Goal: Task Accomplishment & Management: Manage account settings

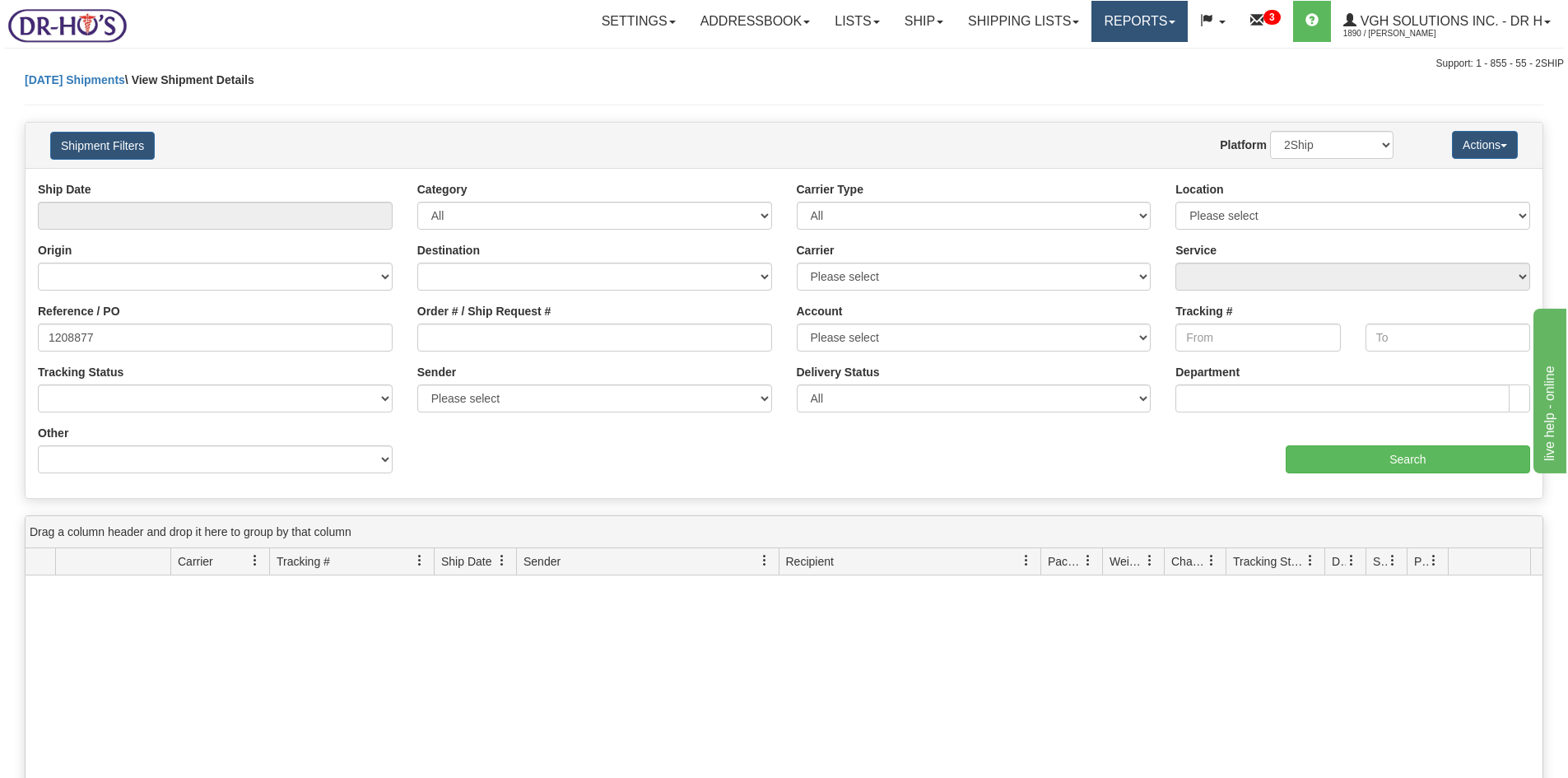
click at [1132, 17] on link "Reports" at bounding box center [1139, 21] width 96 height 41
click at [604, 60] on div "Support: 1 - 855 - 55 - 2SHIP" at bounding box center [784, 63] width 1560 height 14
click at [1002, 21] on link "Shipping lists" at bounding box center [1024, 21] width 136 height 41
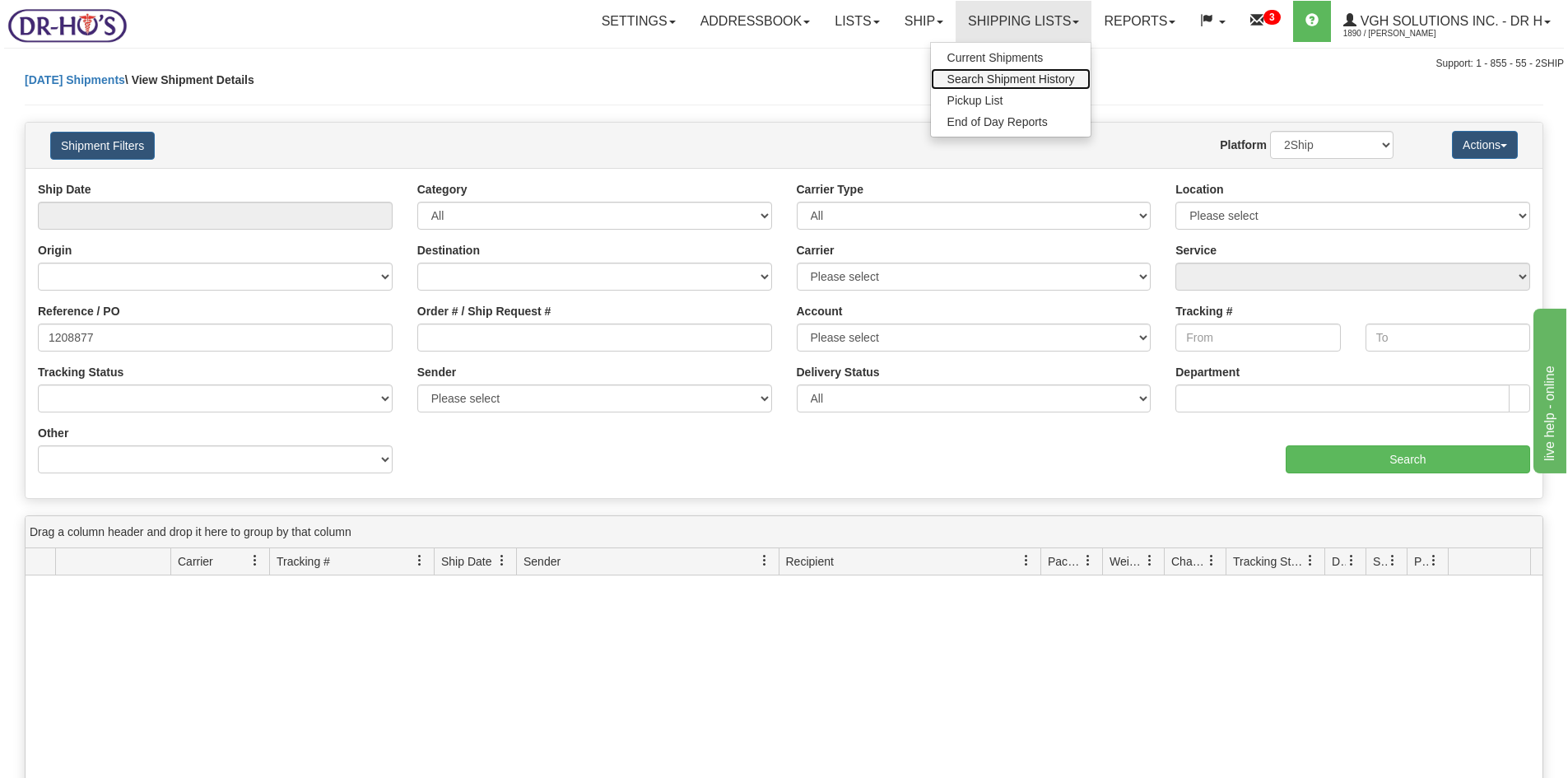
click at [1029, 79] on span "Search Shipment History" at bounding box center [1011, 79] width 128 height 13
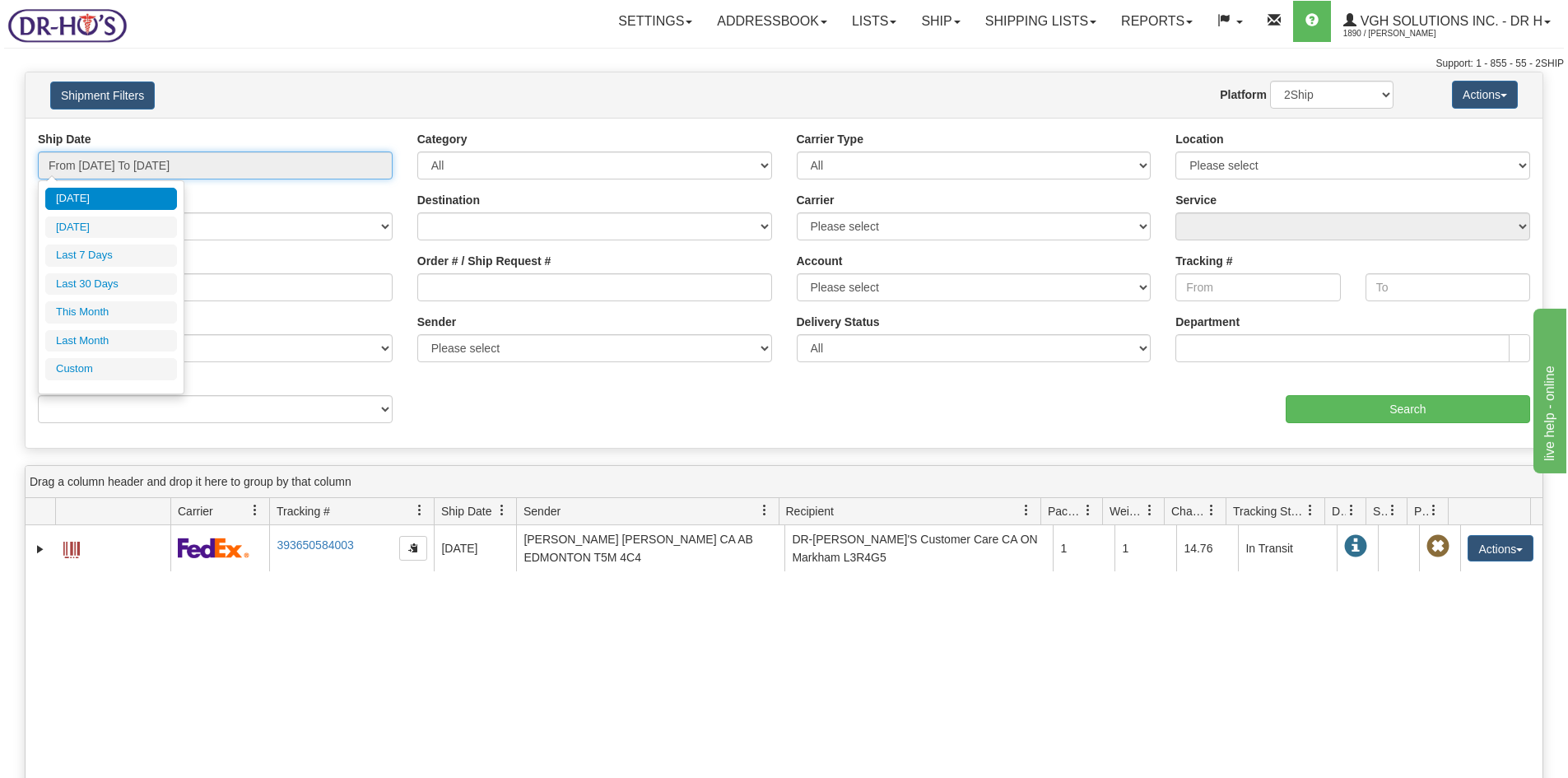
click at [249, 167] on input "From 10/05/2025 To 10/06/2025" at bounding box center [215, 166] width 355 height 28
click at [106, 343] on li "Last Month" at bounding box center [111, 341] width 131 height 22
type input "From 09/01/2025 To 09/30/2025"
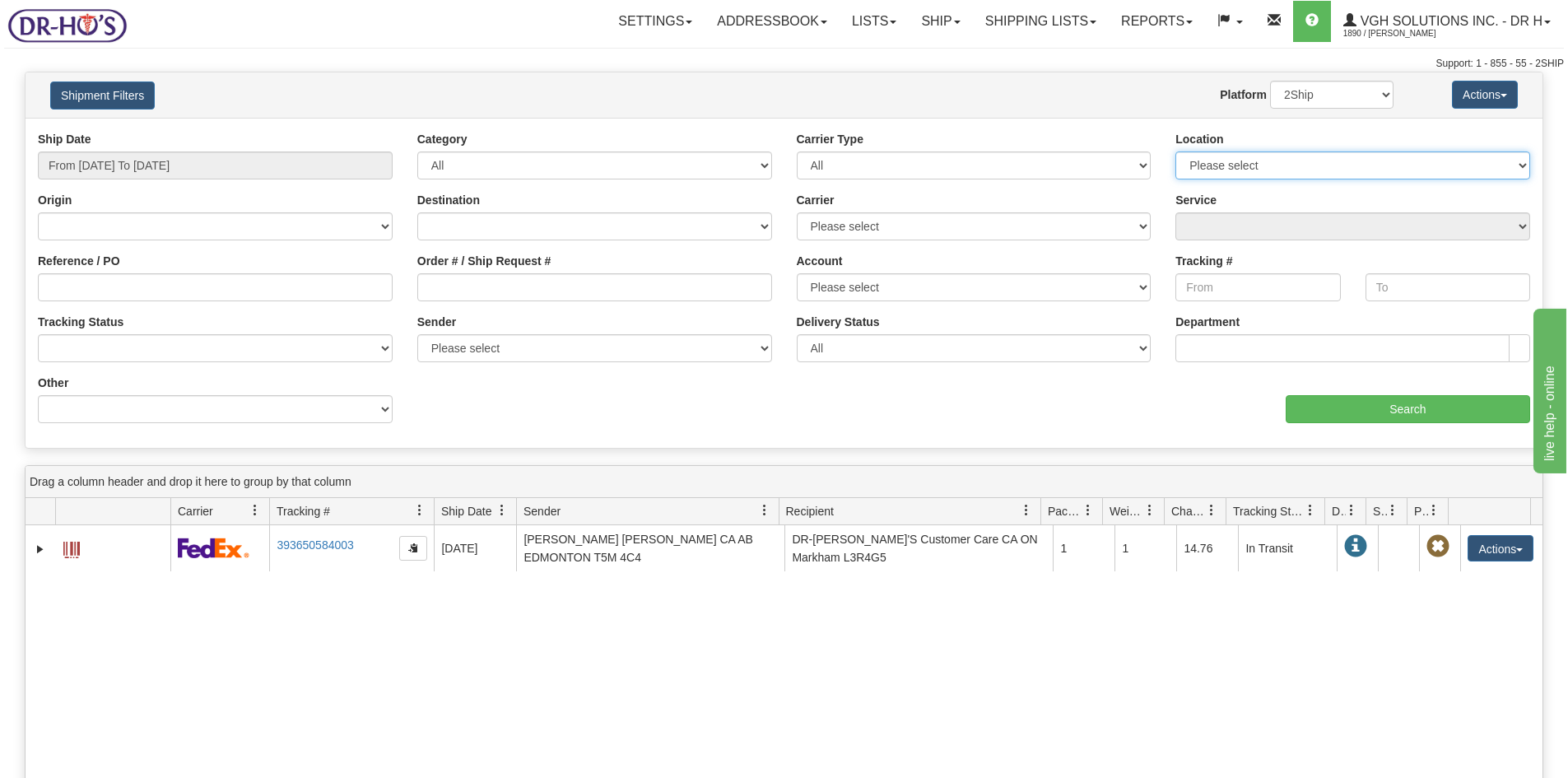
click at [1270, 168] on select "Please select Markham Queen City Distribution Costco.ca Canada Returns" at bounding box center [1353, 166] width 355 height 28
click at [989, 235] on select "Please select BeSwyft Canada Post Canpar Day & Ross. FedEx Express® GLS Canada …" at bounding box center [974, 226] width 355 height 28
select select "20"
click at [797, 212] on select "Please select BeSwyft Canada Post Canpar Day & Ross. FedEx Express® GLS Canada …" at bounding box center [974, 226] width 355 height 28
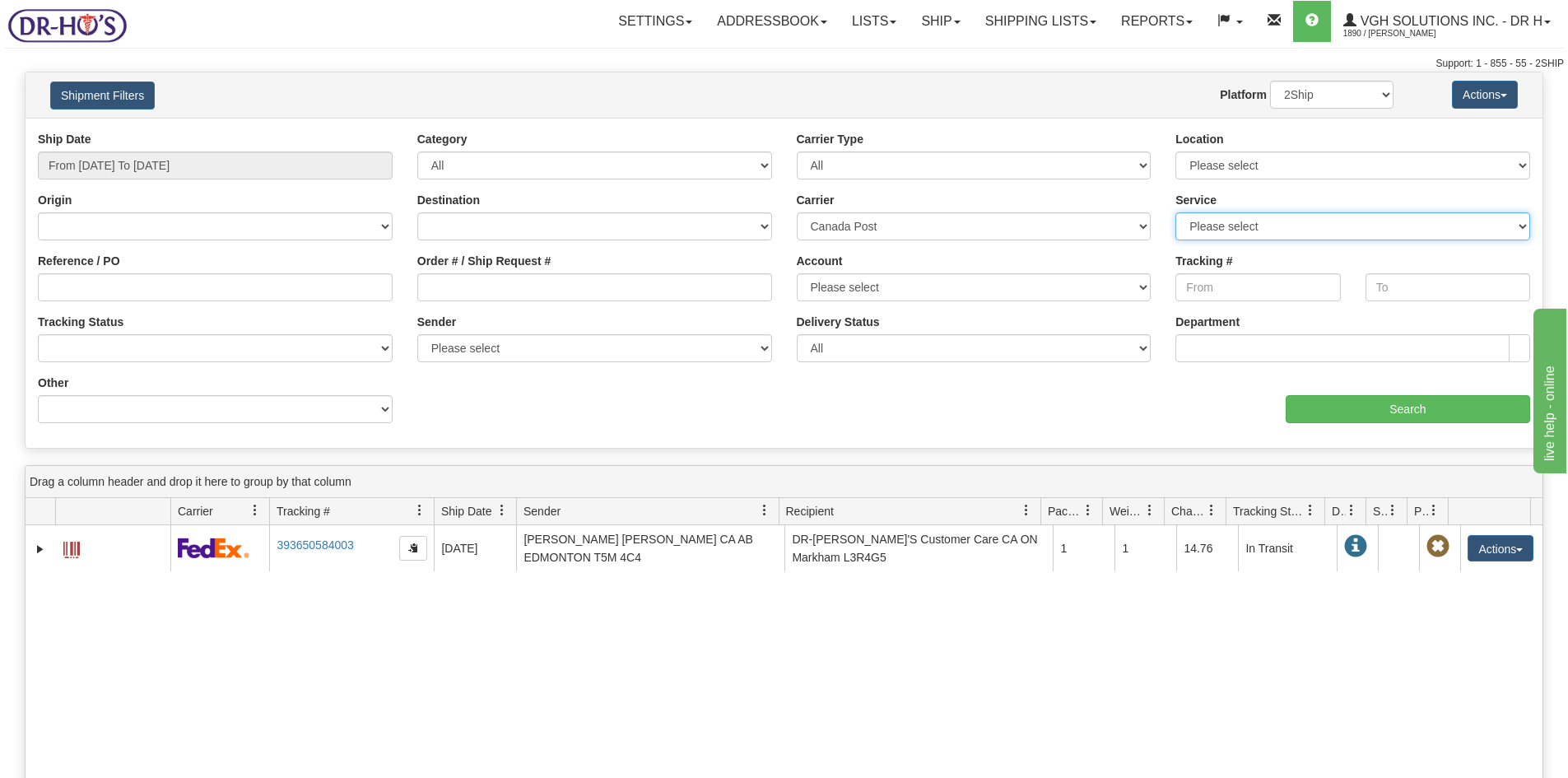
click at [1519, 220] on select "Please select CA-CA-DOM.EP.EPLUS-Expedited Parcel Plus CA-CA-DOM.EP-Expedited P…" at bounding box center [1353, 226] width 355 height 28
select select "CA-CA-DOM.EP"
click at [1176, 212] on select "Please select CA-CA-DOM.EP.EPLUS-Expedited Parcel Plus CA-CA-DOM.EP-Expedited P…" at bounding box center [1353, 226] width 355 height 28
click at [1141, 288] on select "Please select Canada Post Stalco" at bounding box center [974, 287] width 355 height 28
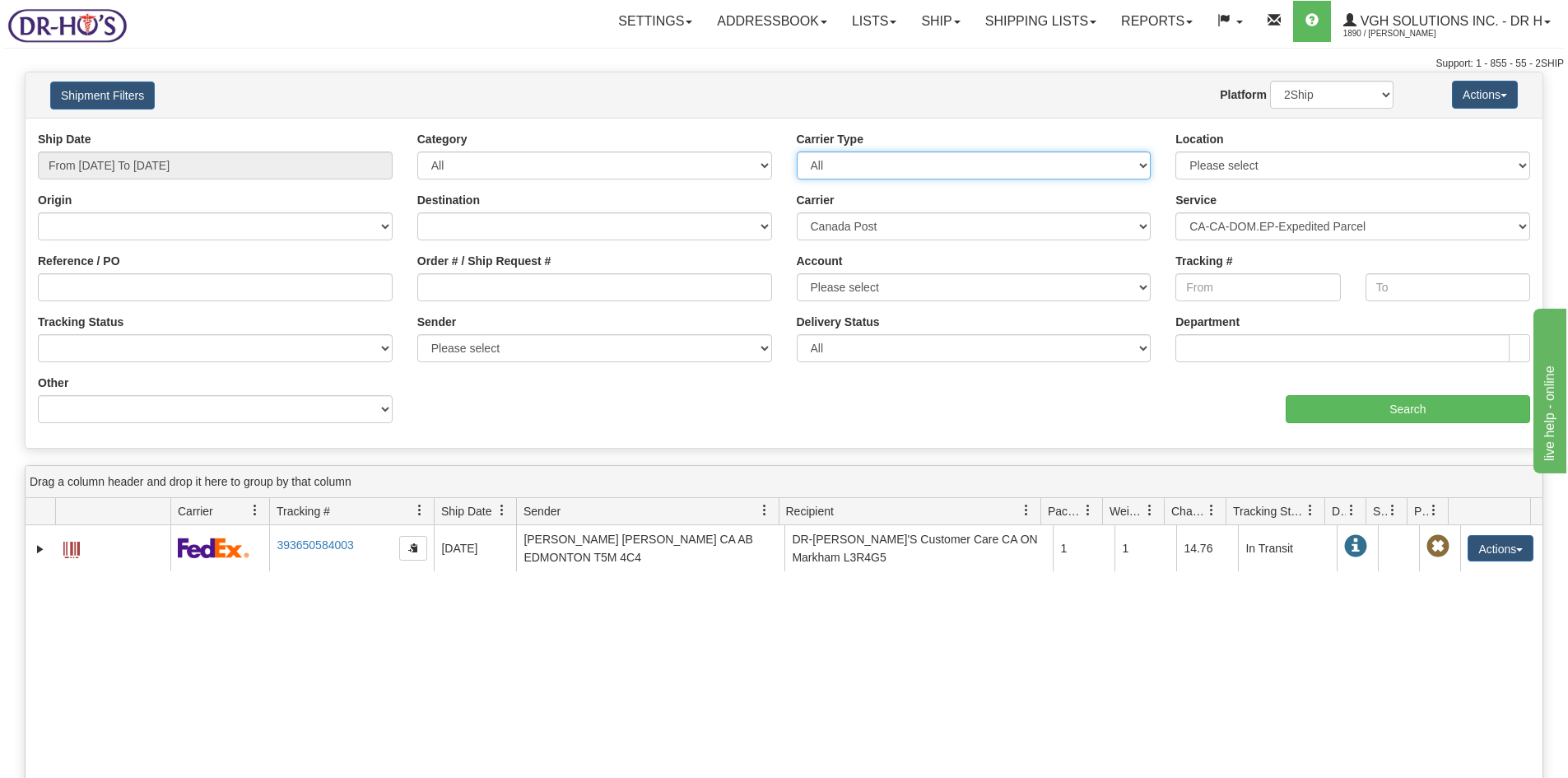
click at [840, 165] on select "All Most Common Small Package (Parcel / Courier) International Less Than Truckl…" at bounding box center [974, 166] width 355 height 28
click at [841, 165] on select "All Most Common Small Package (Parcel / Courier) International Less Than Truckl…" at bounding box center [974, 166] width 355 height 28
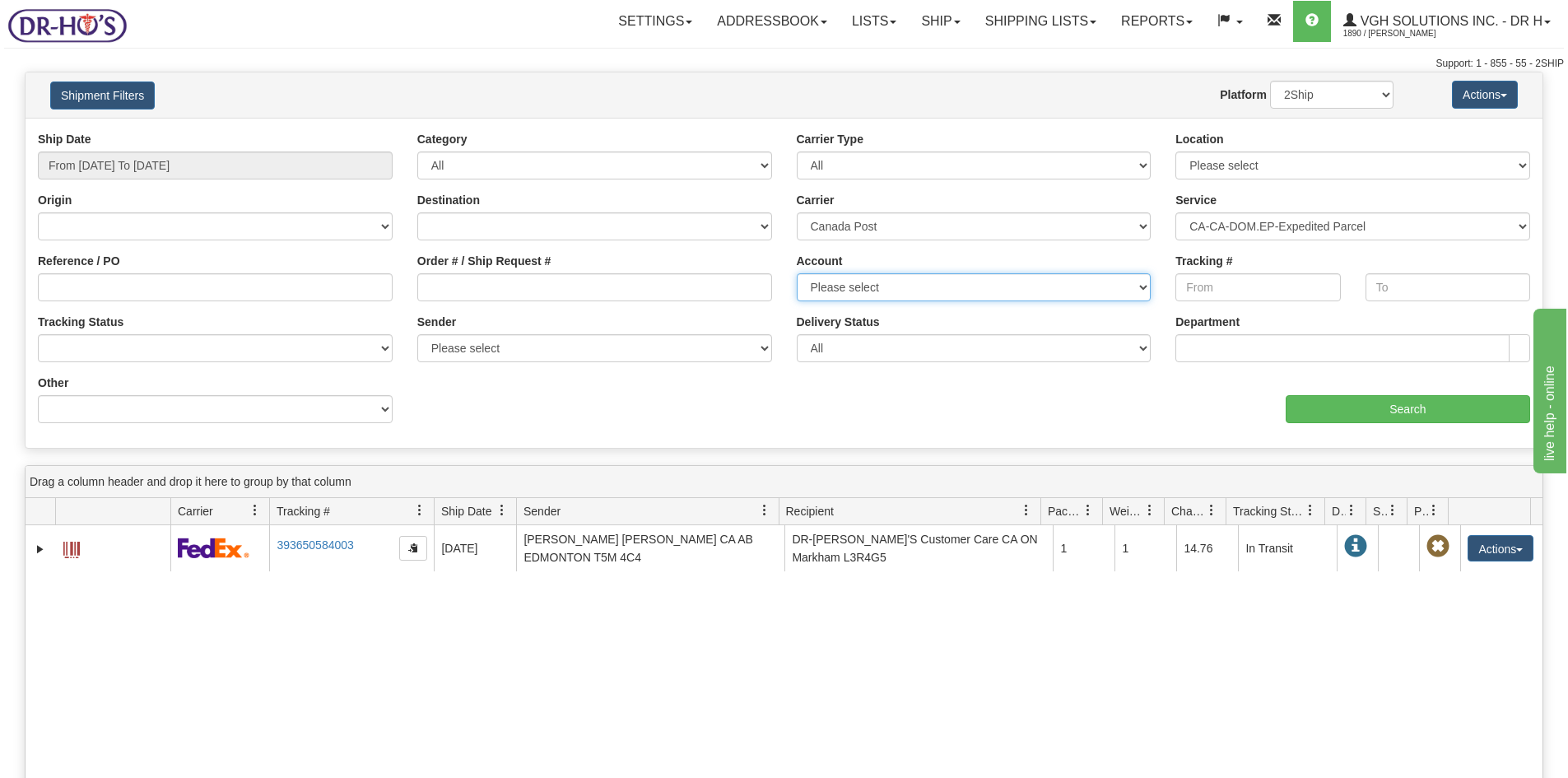
click at [887, 286] on select "Please select Canada Post Stalco" at bounding box center [974, 287] width 355 height 28
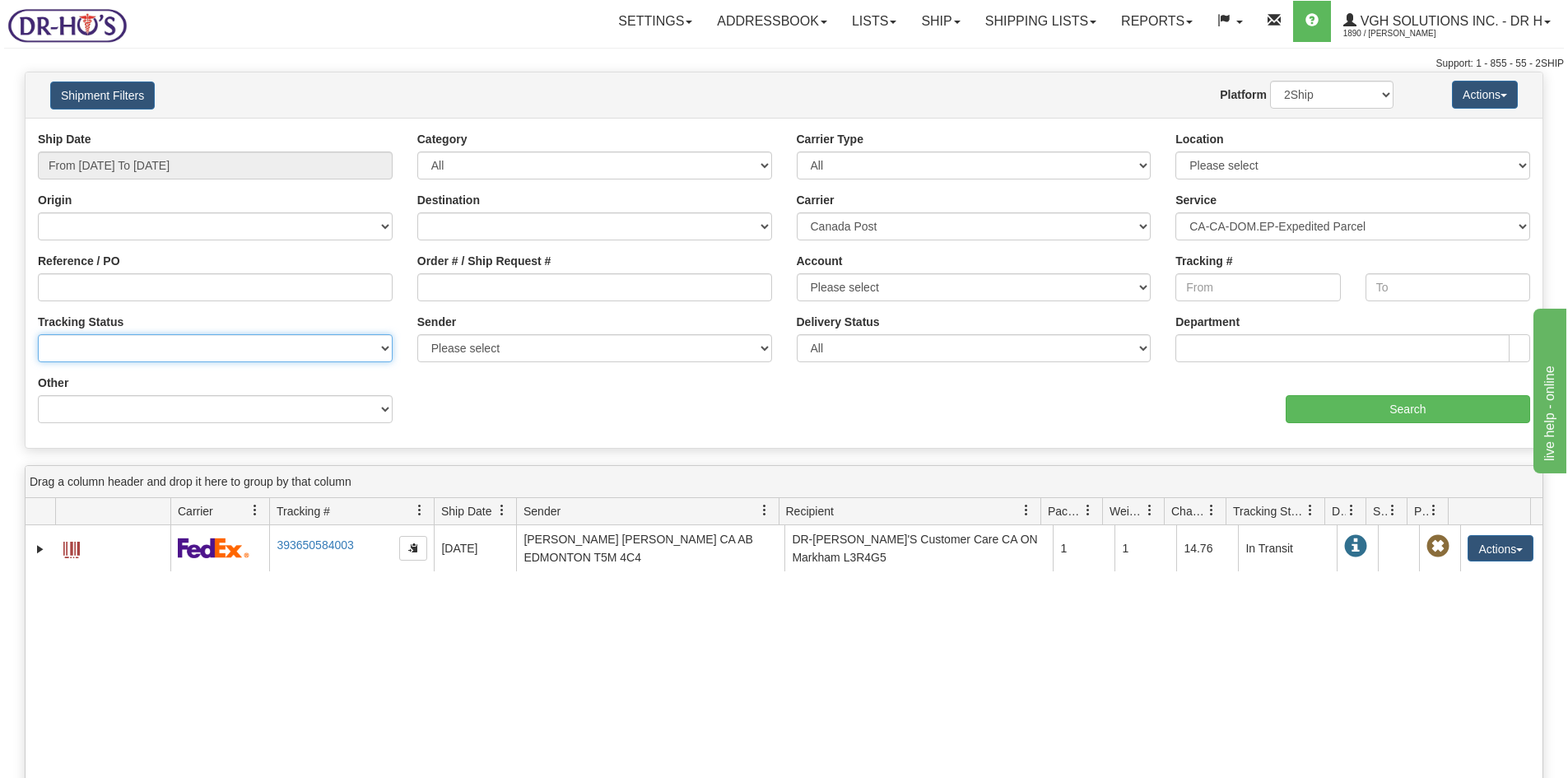
click at [386, 345] on select "No Tracking Info Delivered In Transit Out For Delivery Exception Partial Delive…" at bounding box center [215, 348] width 355 height 28
click at [386, 344] on select "No Tracking Info Delivered In Transit Out For Delivery Exception Partial Delive…" at bounding box center [215, 348] width 355 height 28
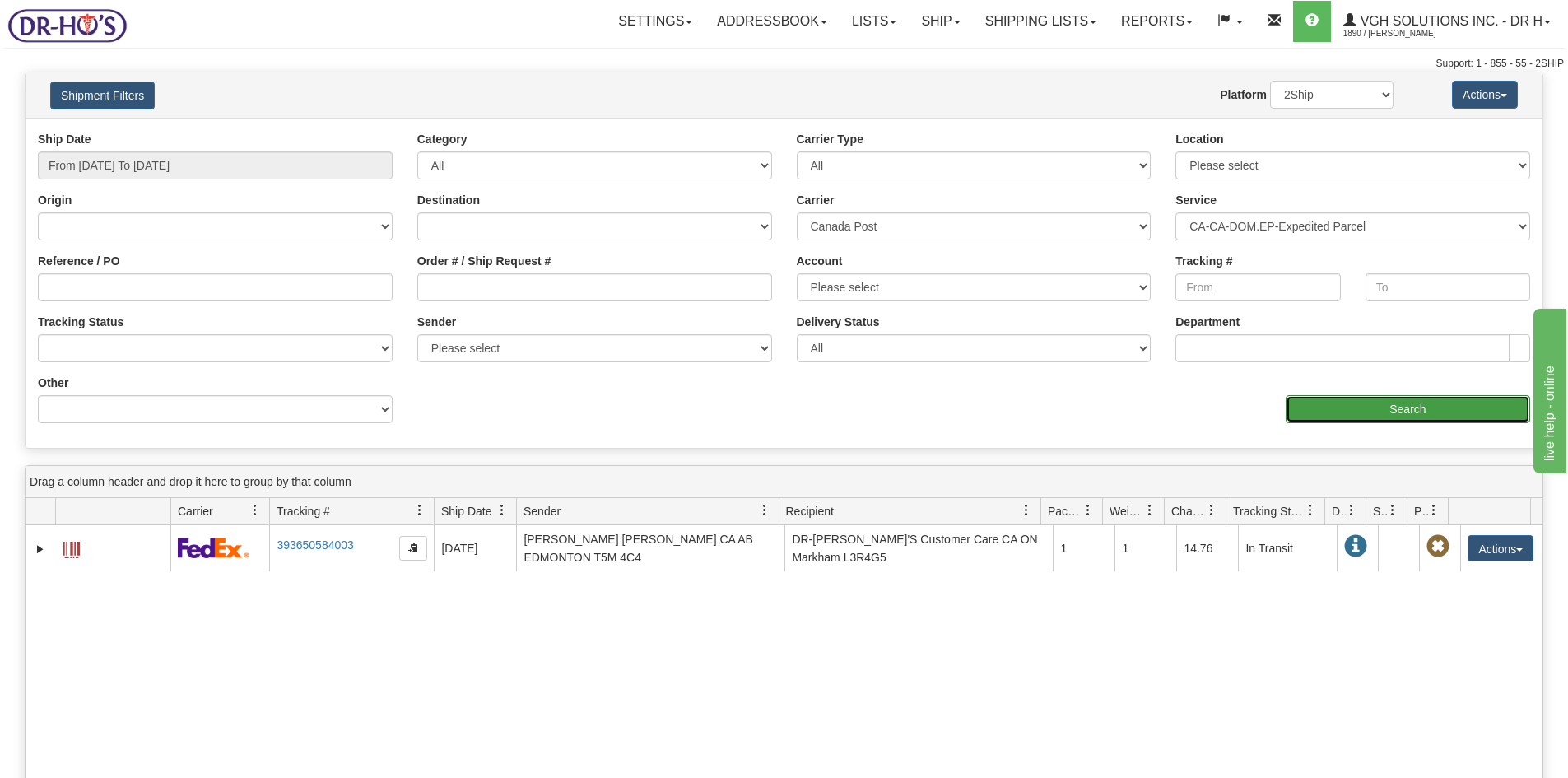
click at [1392, 410] on input "Search" at bounding box center [1408, 409] width 244 height 28
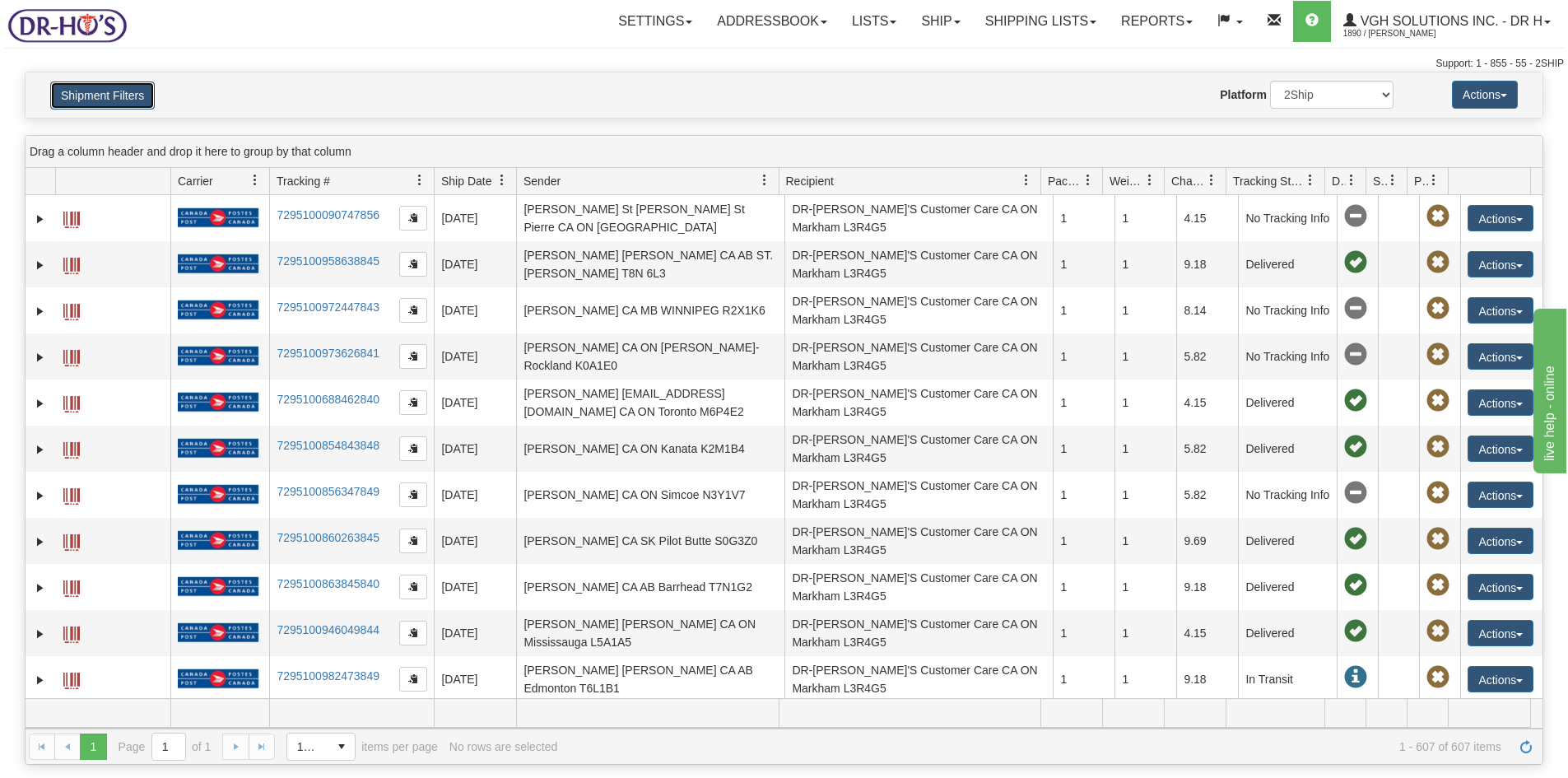
click at [98, 97] on button "Shipment Filters" at bounding box center [102, 95] width 104 height 28
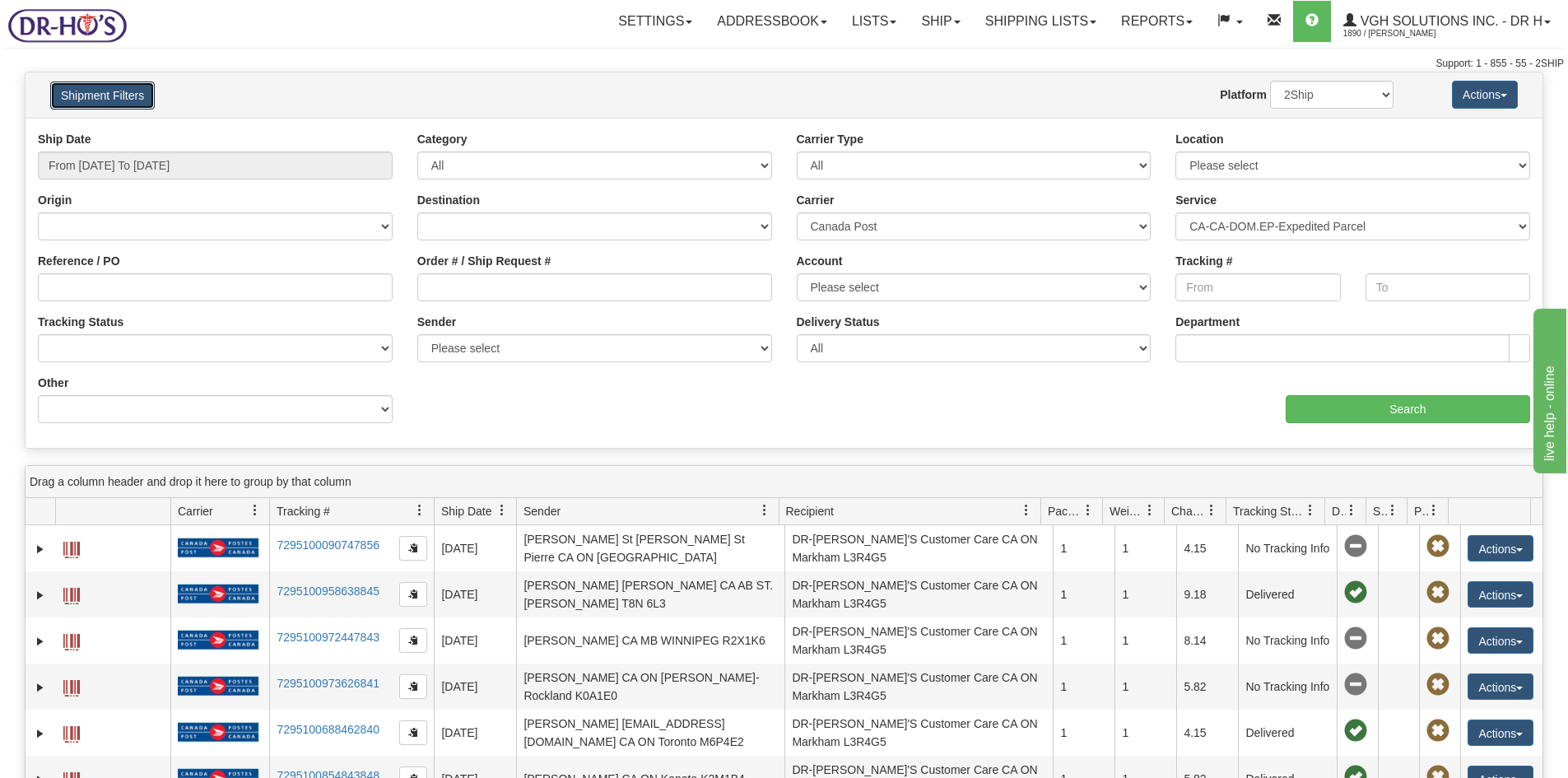
click at [1027, 510] on span at bounding box center [1027, 511] width 13 height 13
click at [1072, 596] on span "Sort Descending" at bounding box center [1087, 598] width 88 height 17
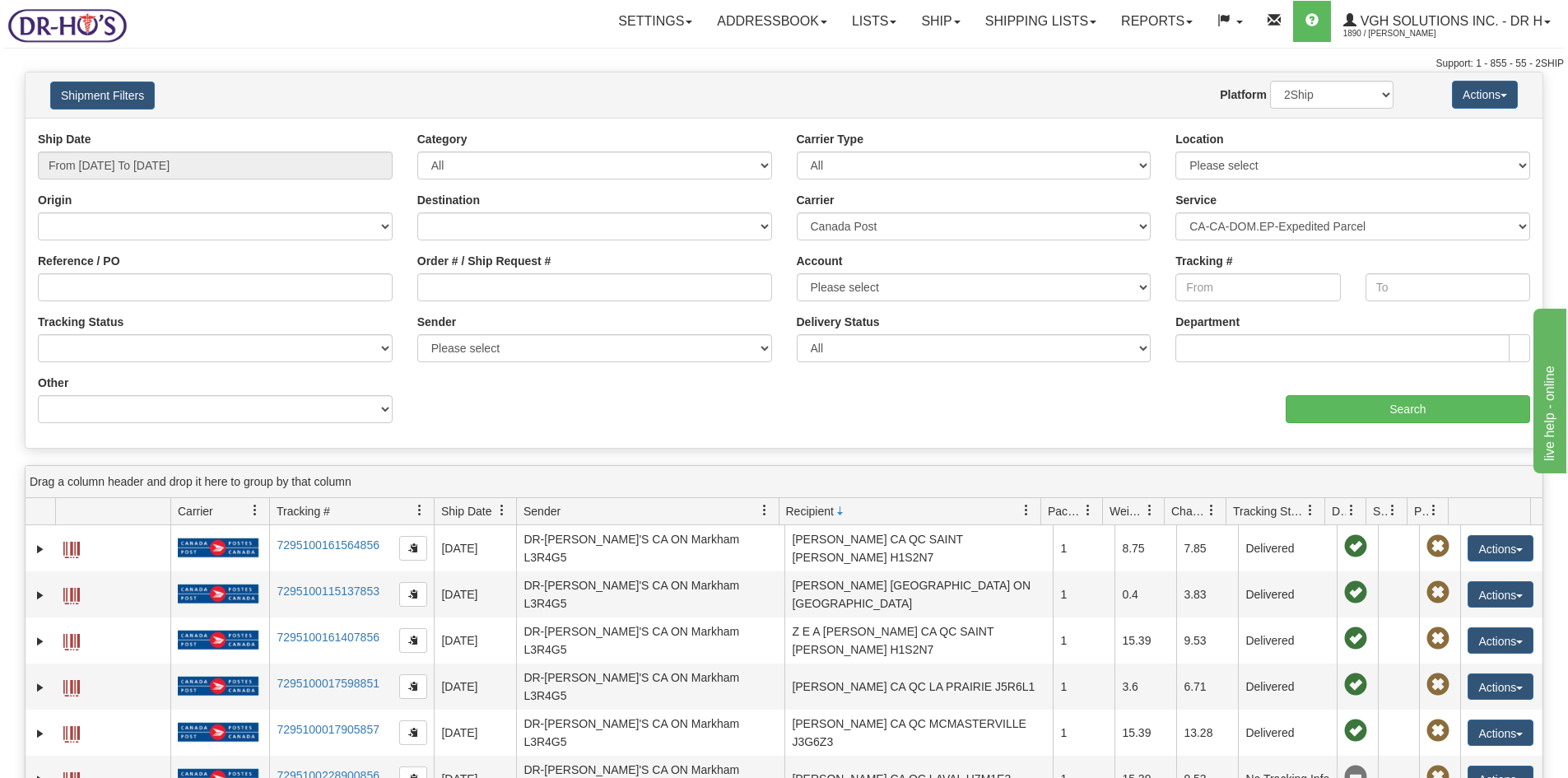
click at [1024, 510] on span at bounding box center [1027, 511] width 13 height 13
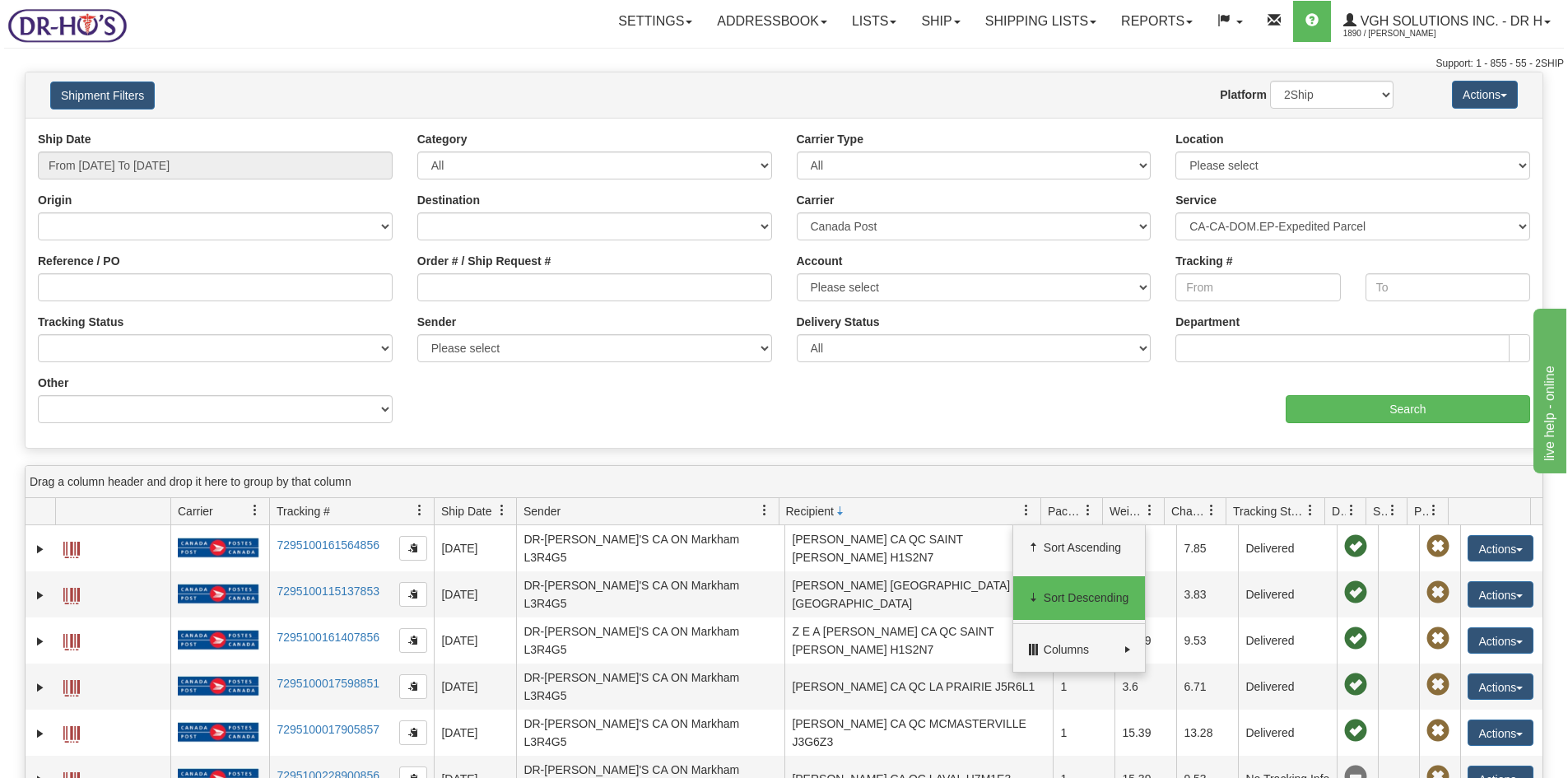
click at [1063, 596] on span "Sort Descending" at bounding box center [1087, 598] width 88 height 17
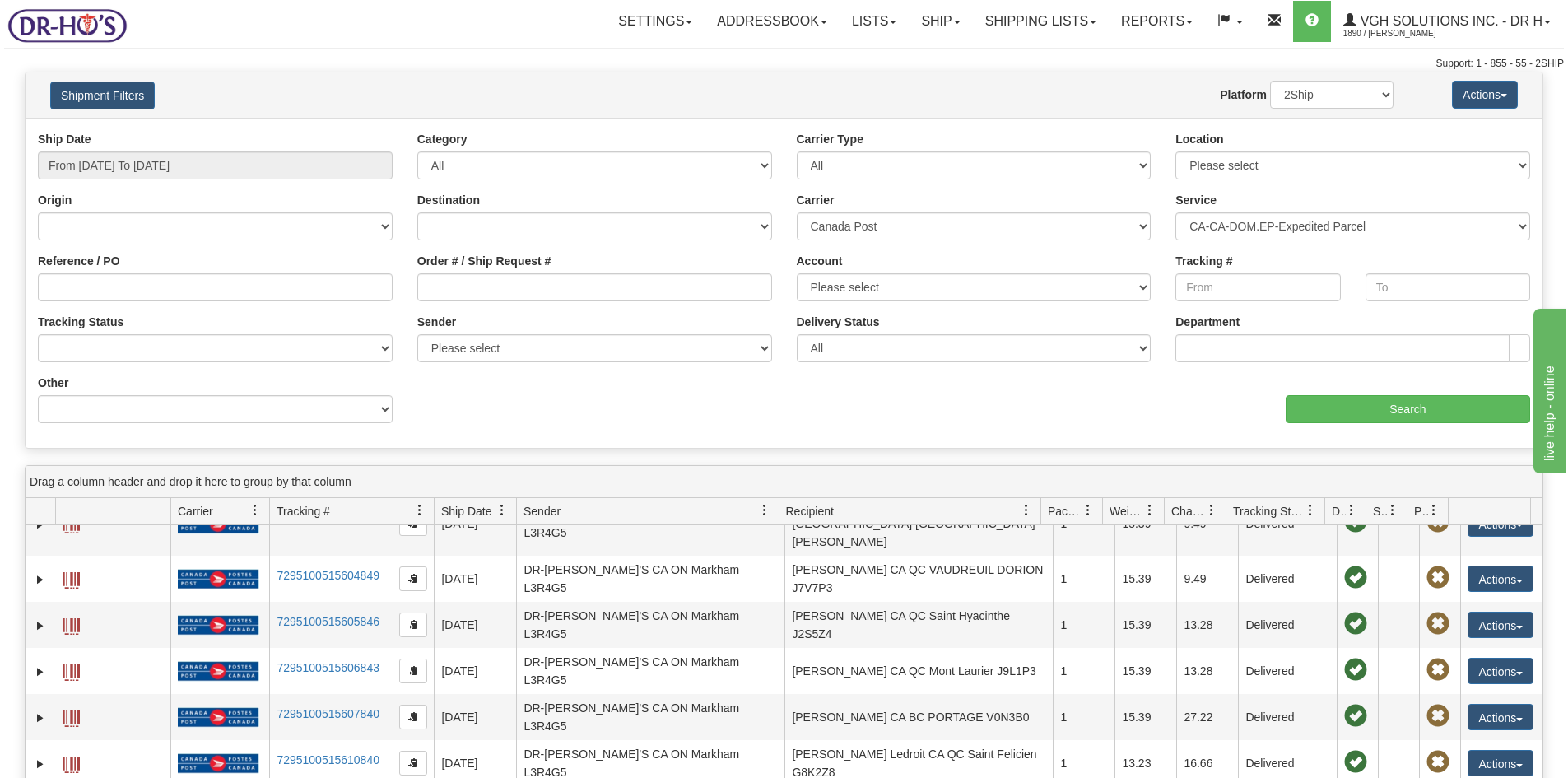
scroll to position [659, 0]
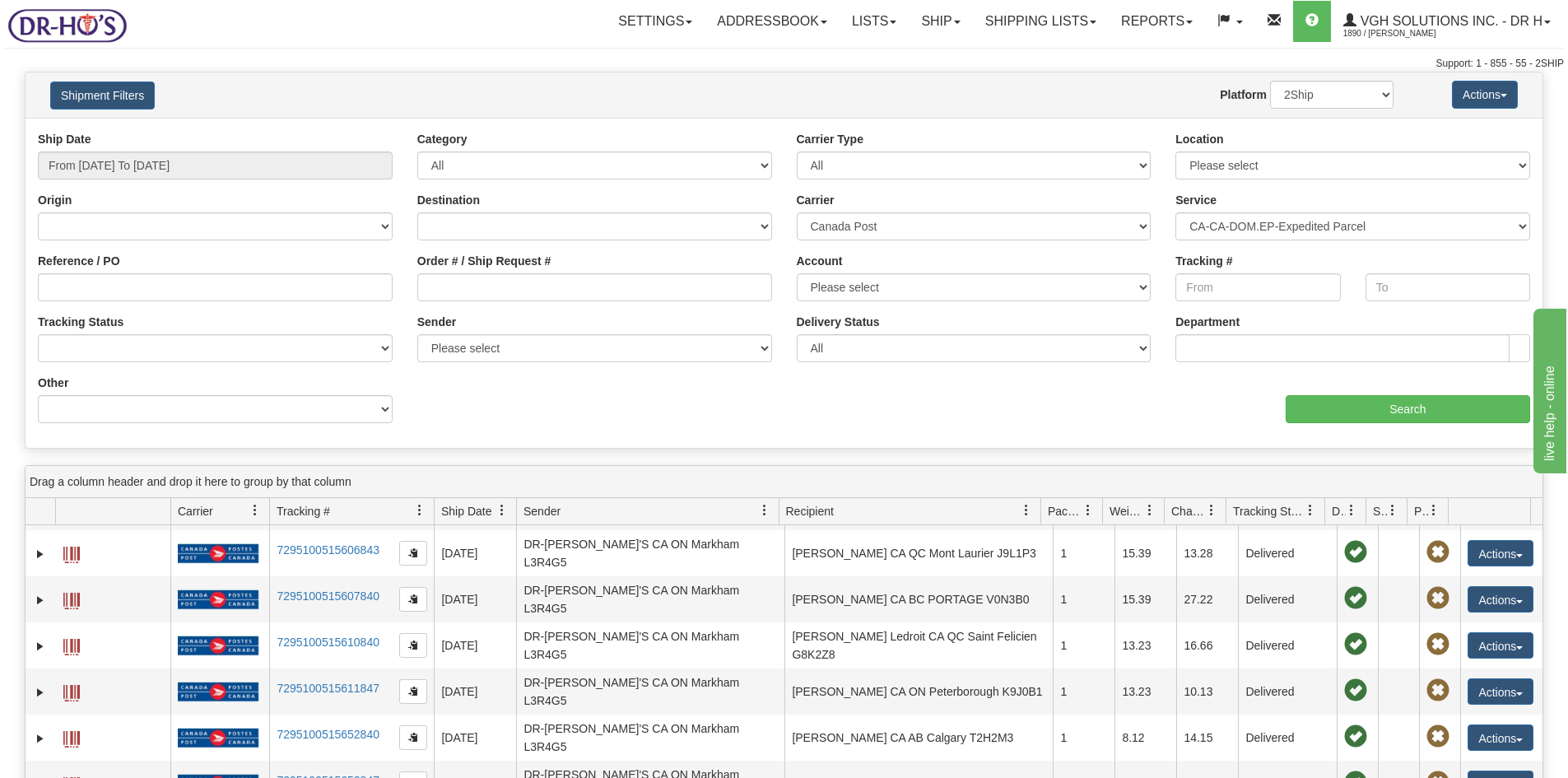
click at [1030, 510] on span at bounding box center [1027, 511] width 13 height 13
click at [1028, 512] on span at bounding box center [1027, 511] width 13 height 13
click at [1021, 502] on link at bounding box center [1027, 511] width 28 height 28
click at [1053, 546] on span "Sort Ascending" at bounding box center [1087, 548] width 88 height 17
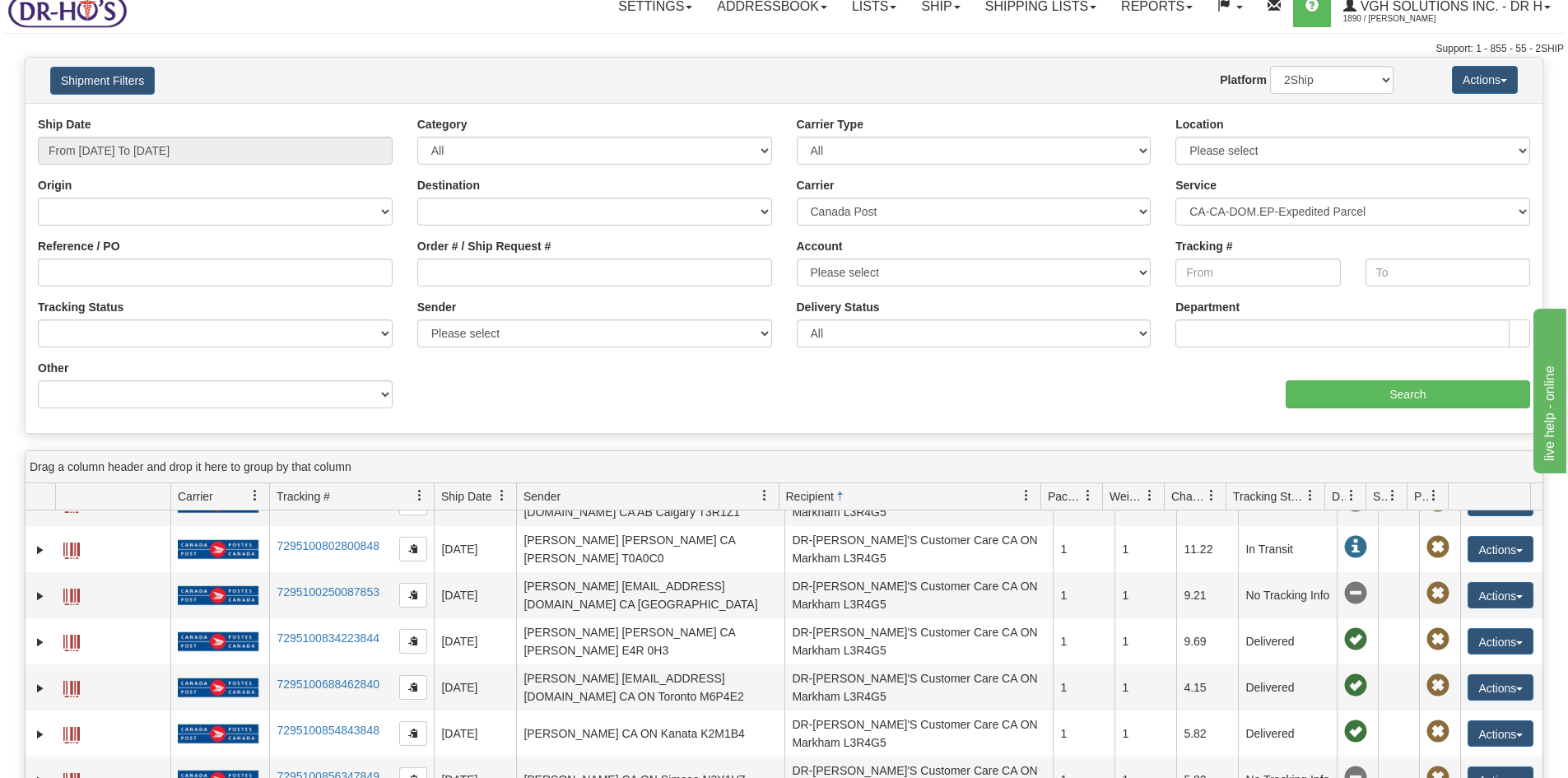
scroll to position [0, 0]
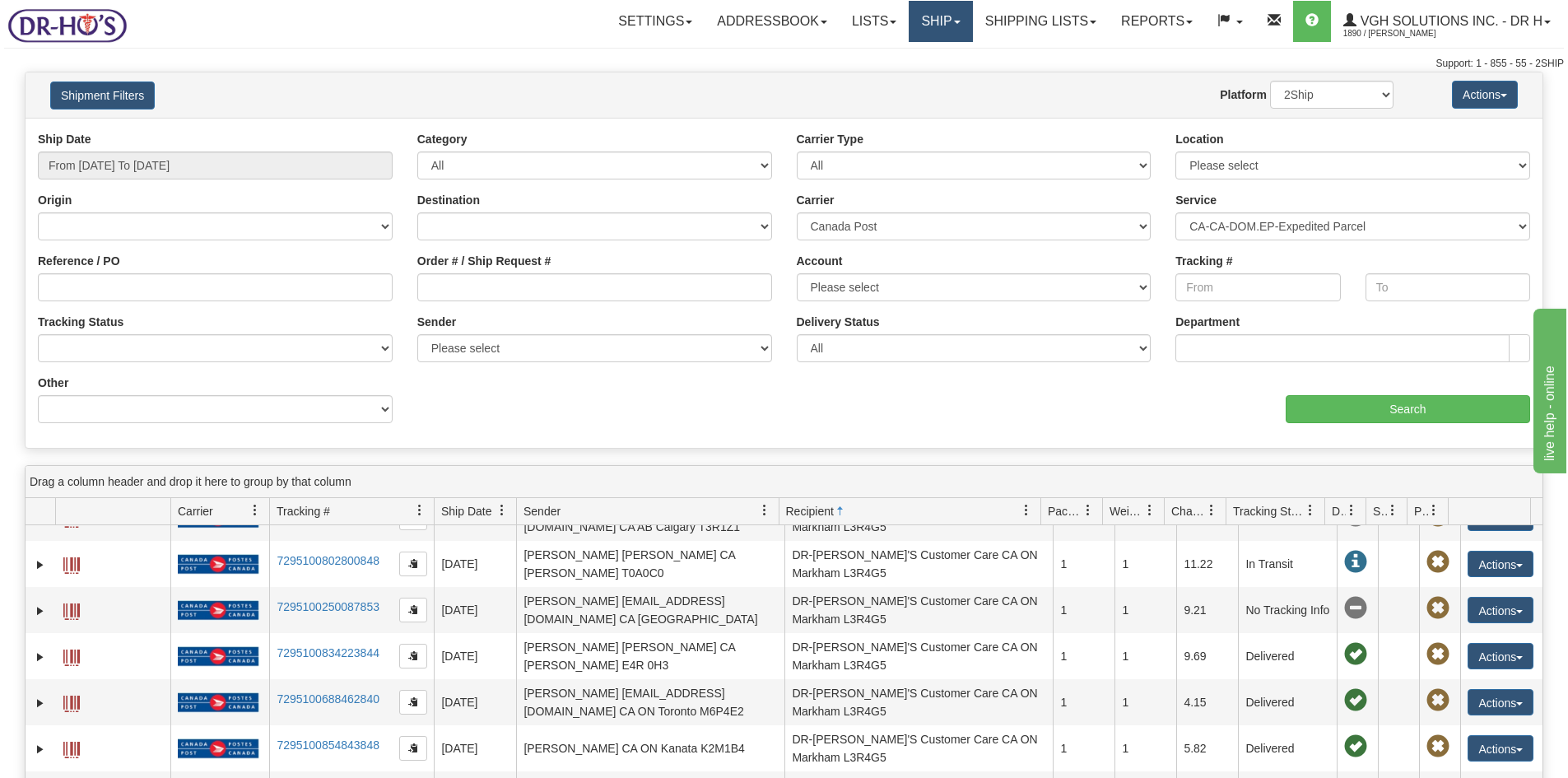
click at [917, 19] on link "Ship" at bounding box center [940, 21] width 63 height 41
click at [858, 78] on span "OnHold / Order Queue" at bounding box center [897, 79] width 116 height 13
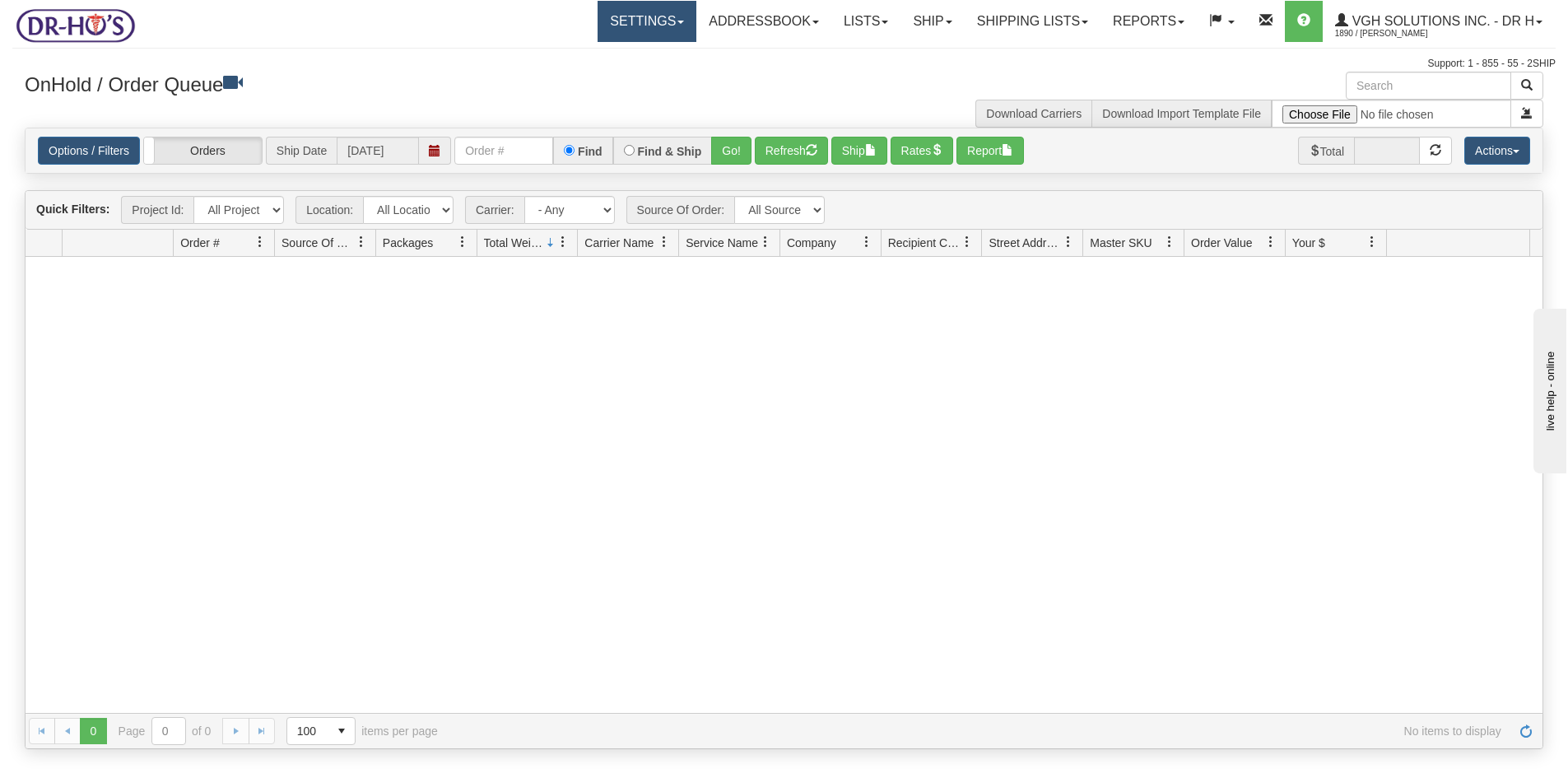
click at [597, 14] on link "Settings" at bounding box center [647, 21] width 99 height 41
click at [557, 53] on span "Shipping Preferences" at bounding box center [603, 58] width 110 height 13
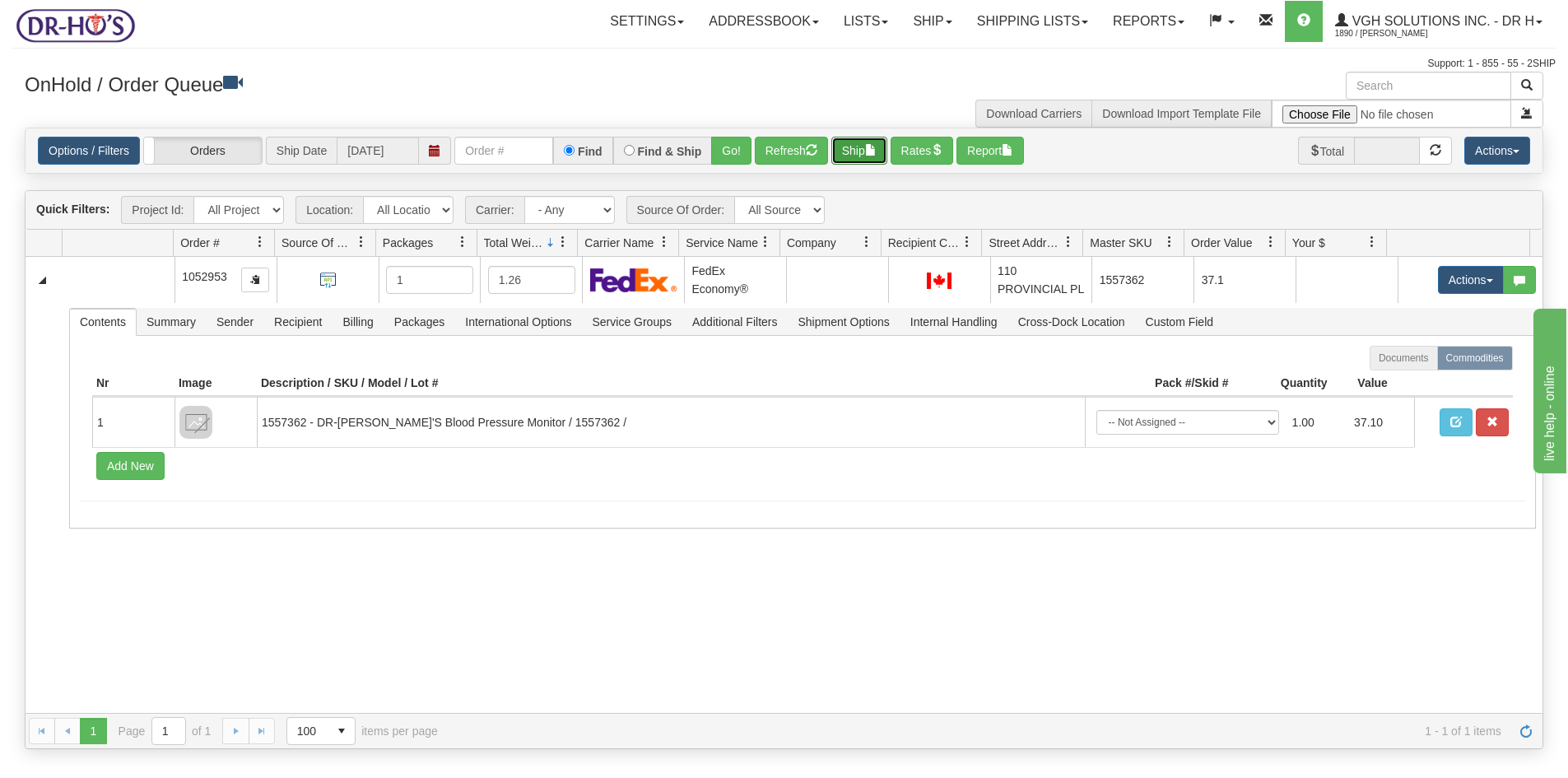
click at [859, 143] on button "Ship" at bounding box center [859, 151] width 56 height 28
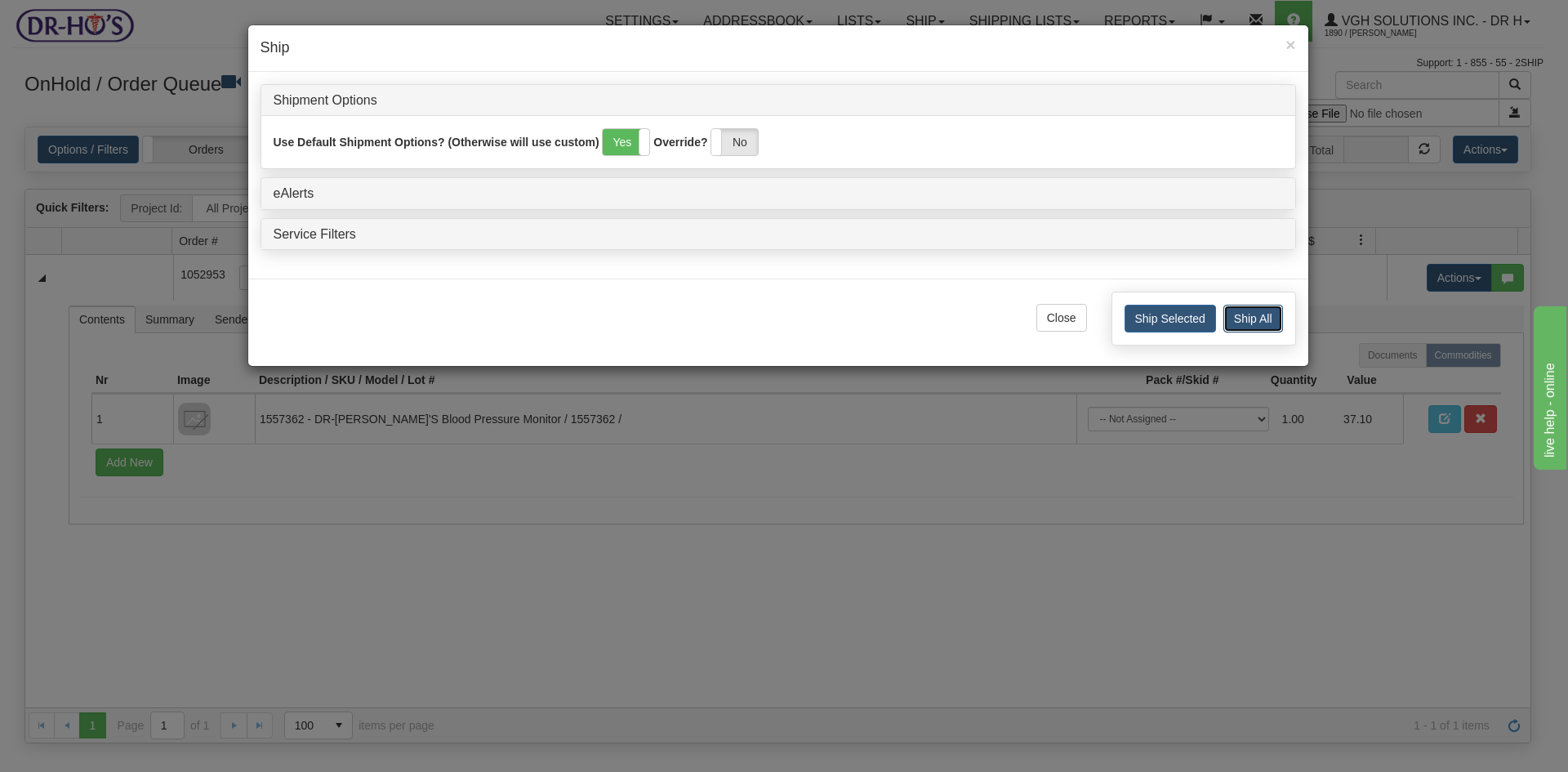
drag, startPoint x: 1245, startPoint y: 319, endPoint x: 1183, endPoint y: 308, distance: 63.0
click at [1238, 317] on button "Ship All" at bounding box center [1254, 319] width 59 height 28
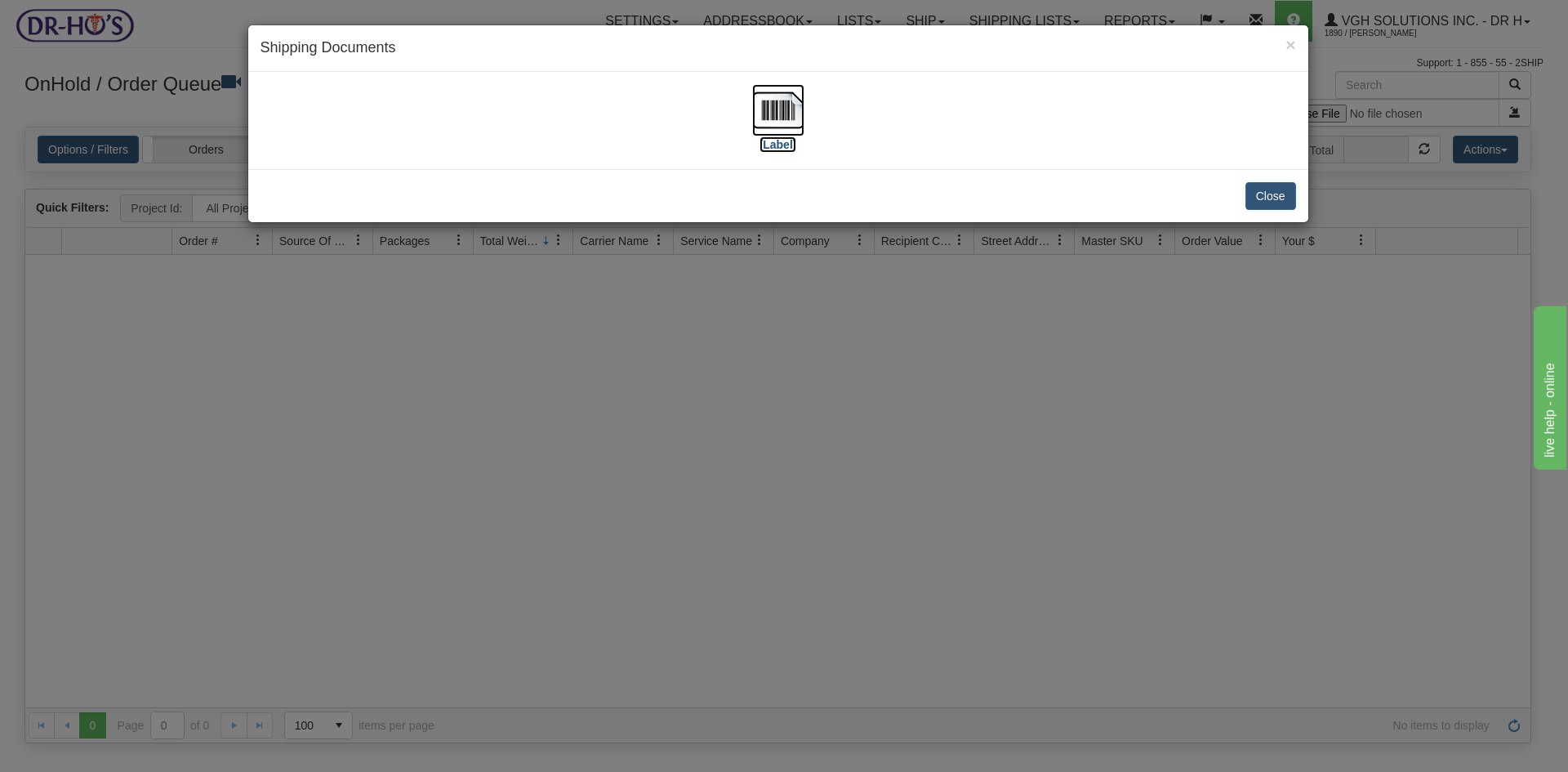
click at [769, 105] on img at bounding box center [778, 110] width 53 height 53
click at [1263, 189] on button "Close" at bounding box center [1270, 196] width 51 height 28
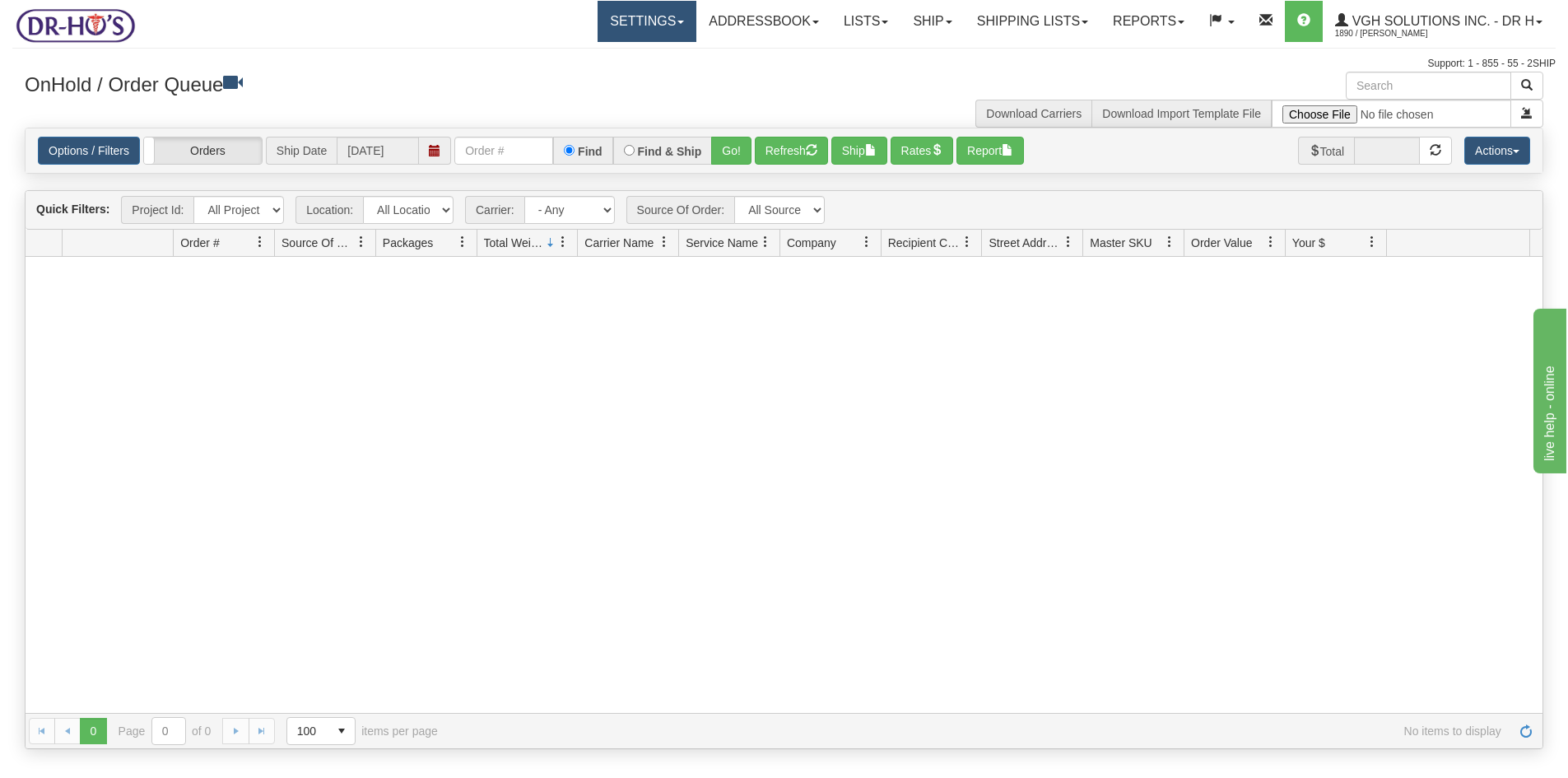
click at [616, 18] on link "Settings" at bounding box center [647, 21] width 99 height 41
click at [583, 58] on span "Shipping Preferences" at bounding box center [603, 58] width 110 height 13
